Goal: Task Accomplishment & Management: Use online tool/utility

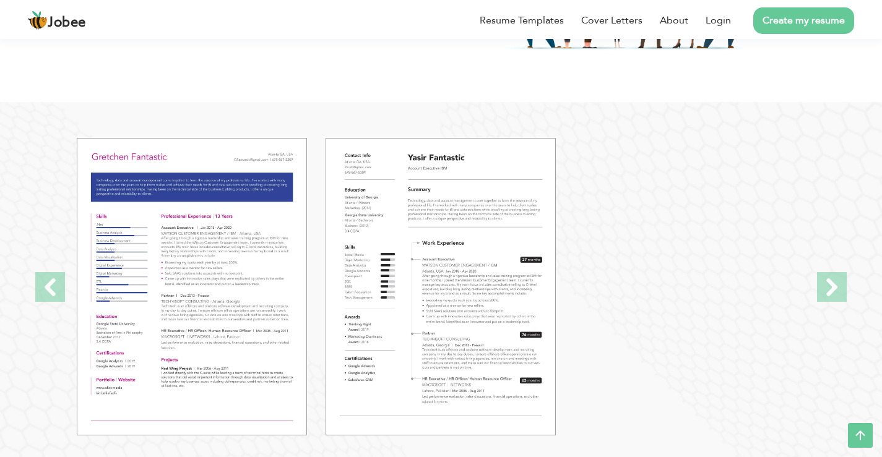
scroll to position [1238, 0]
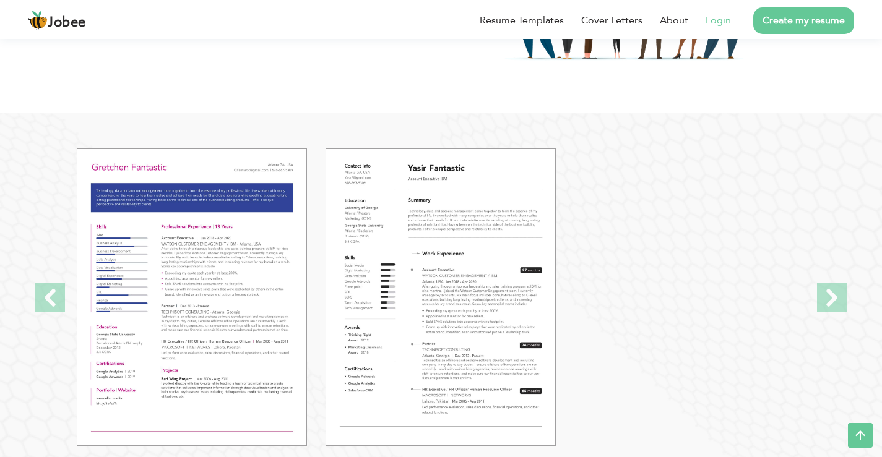
click at [722, 21] on link "Login" at bounding box center [718, 20] width 25 height 15
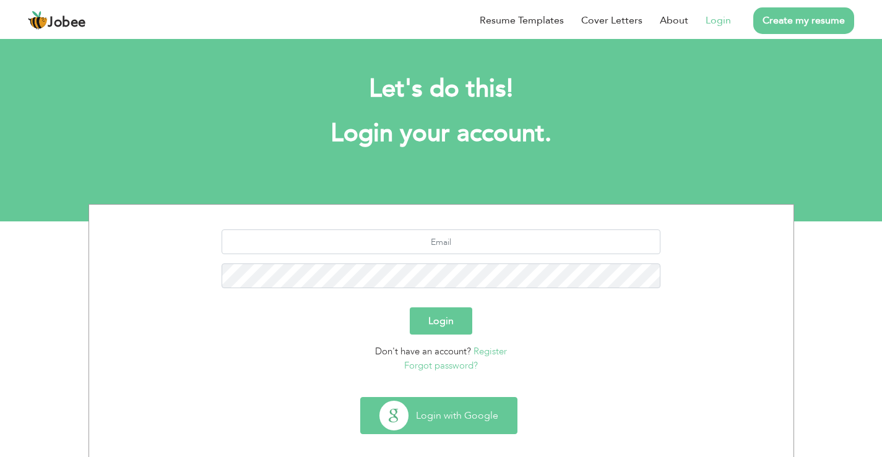
click at [467, 411] on button "Login with Google" at bounding box center [439, 416] width 156 height 36
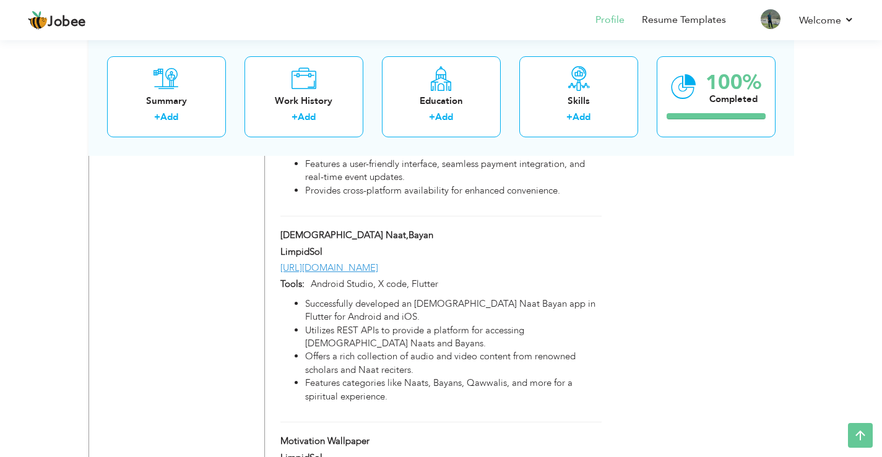
scroll to position [1238, 0]
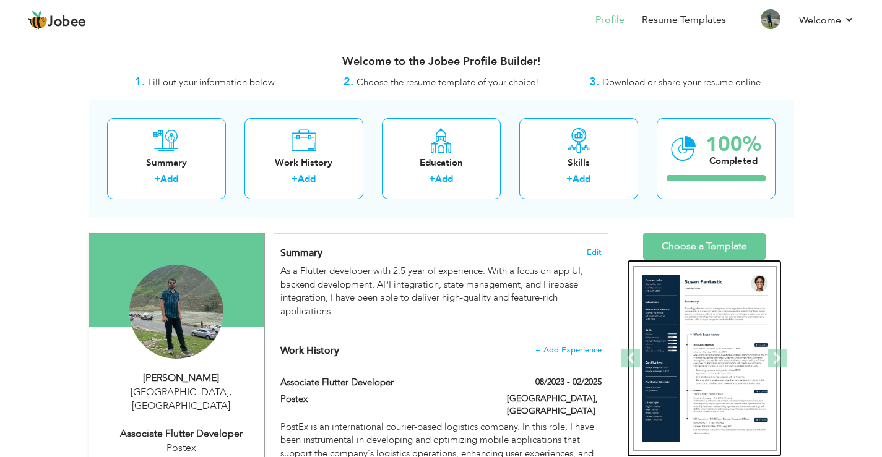
click at [715, 334] on img at bounding box center [705, 359] width 144 height 186
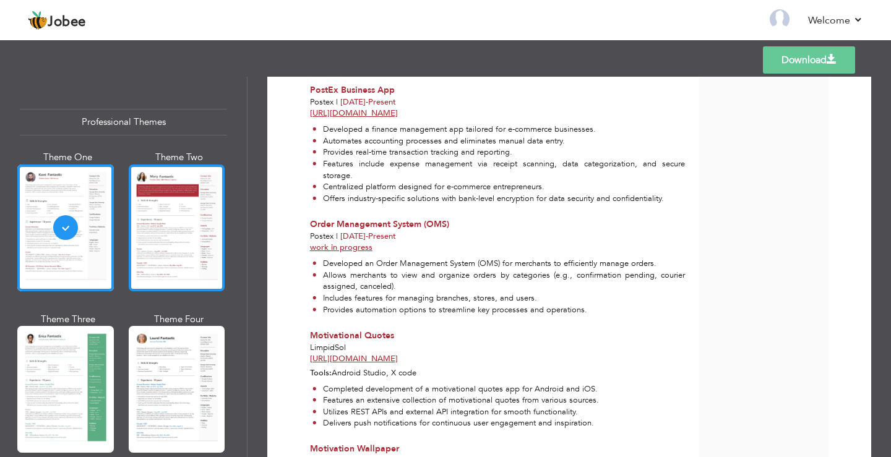
scroll to position [569, 0]
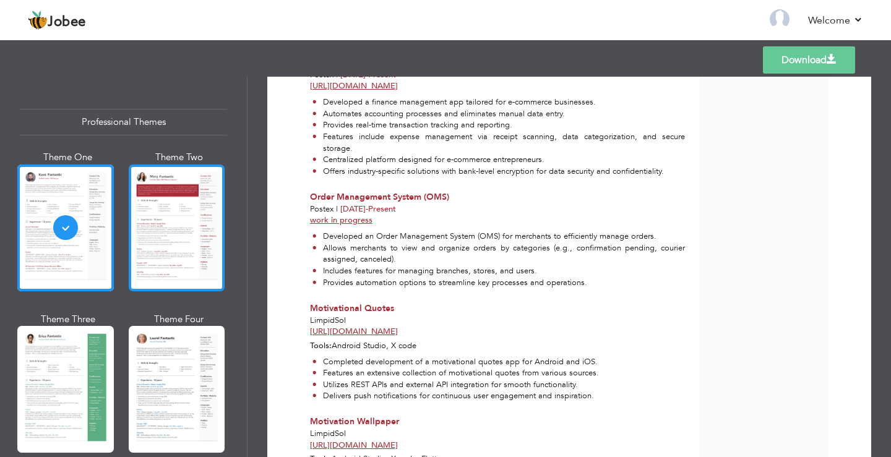
click at [181, 235] on div at bounding box center [177, 228] width 97 height 127
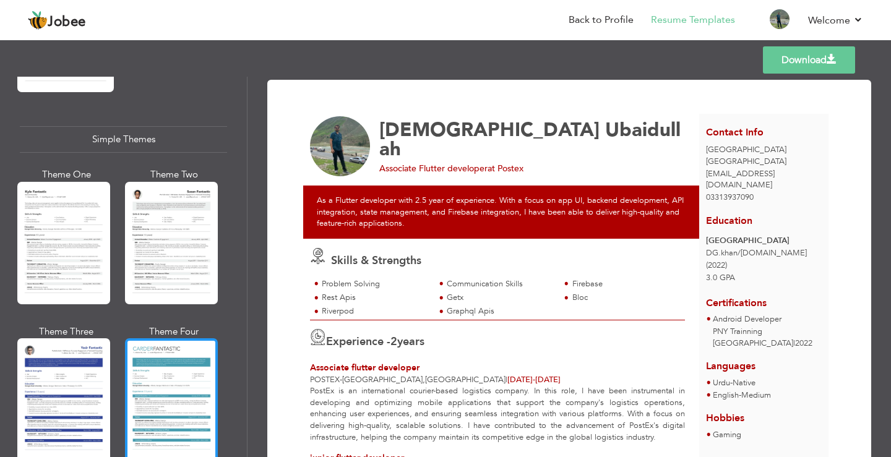
scroll to position [2143, 0]
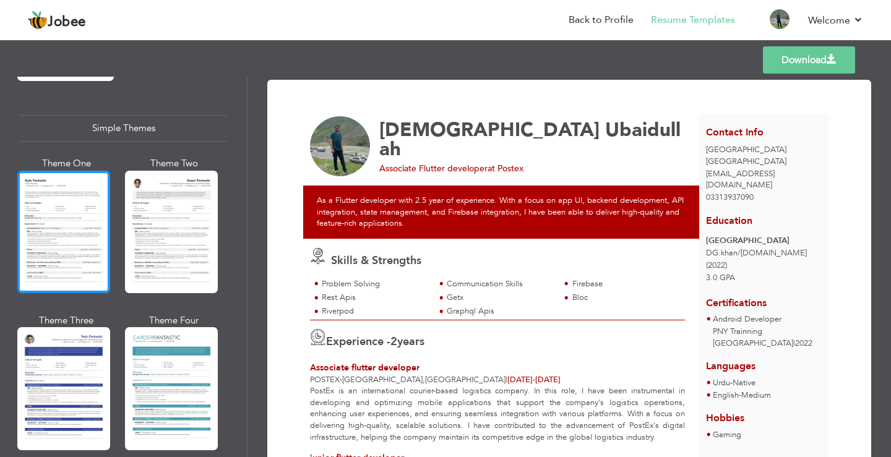
click at [56, 208] on div at bounding box center [63, 232] width 93 height 123
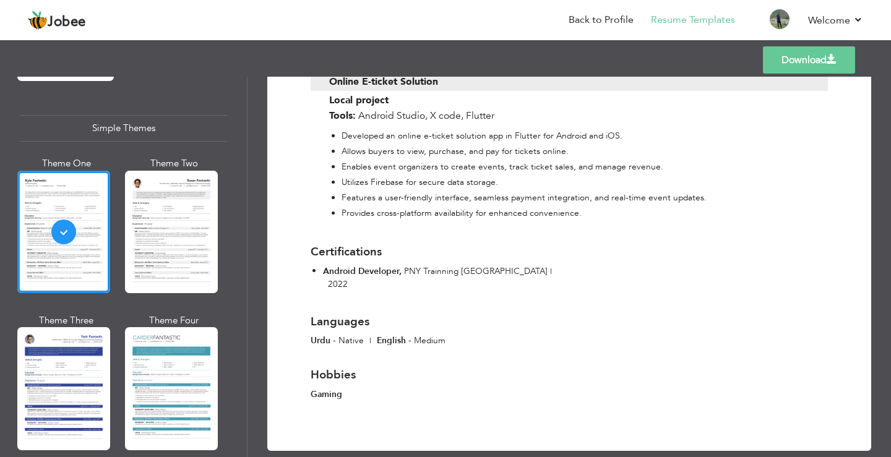
scroll to position [1309, 0]
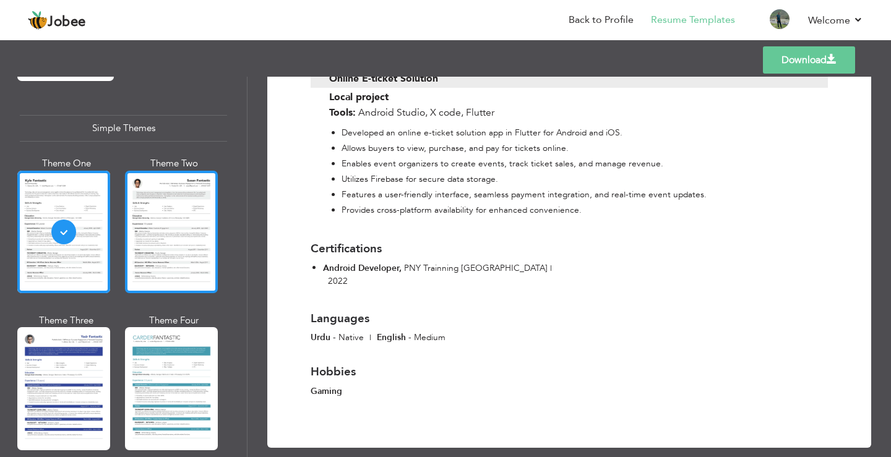
click at [181, 195] on div at bounding box center [171, 232] width 93 height 123
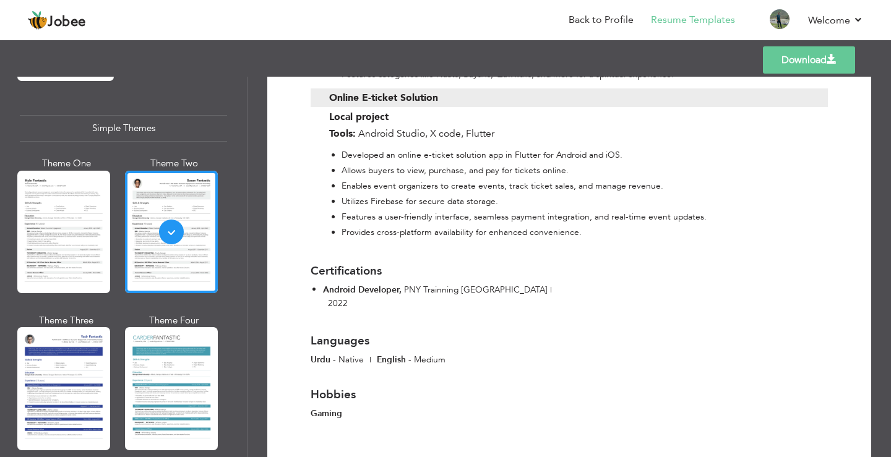
scroll to position [1336, 0]
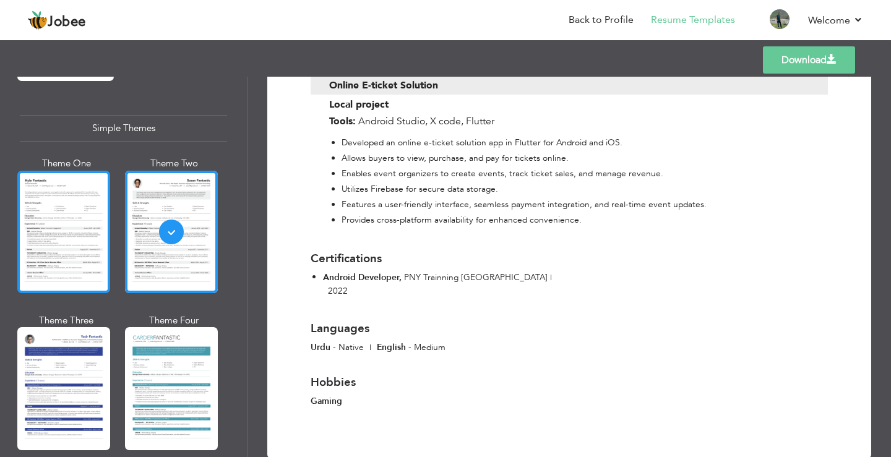
click at [59, 203] on div at bounding box center [63, 232] width 93 height 123
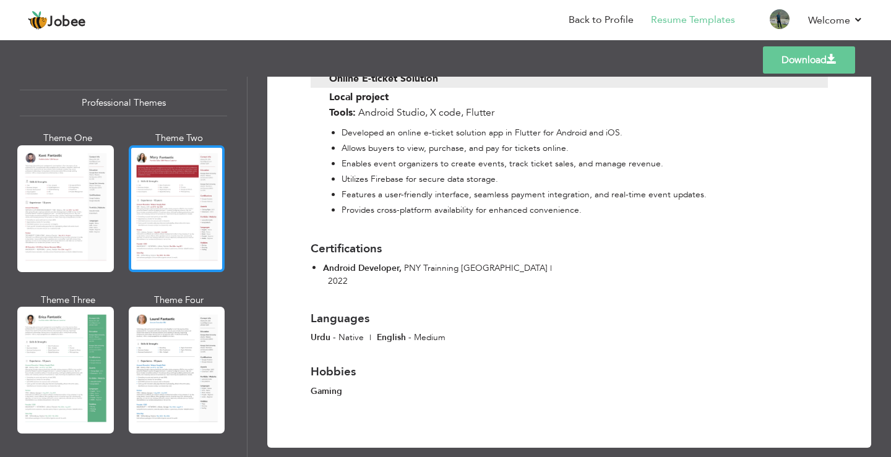
scroll to position [0, 0]
